Goal: Information Seeking & Learning: Learn about a topic

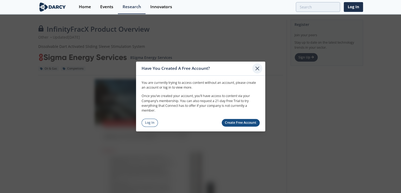
click at [258, 70] on icon at bounding box center [257, 68] width 6 height 6
click at [258, 68] on icon at bounding box center [257, 68] width 3 height 3
